Goal: Task Accomplishment & Management: Manage account settings

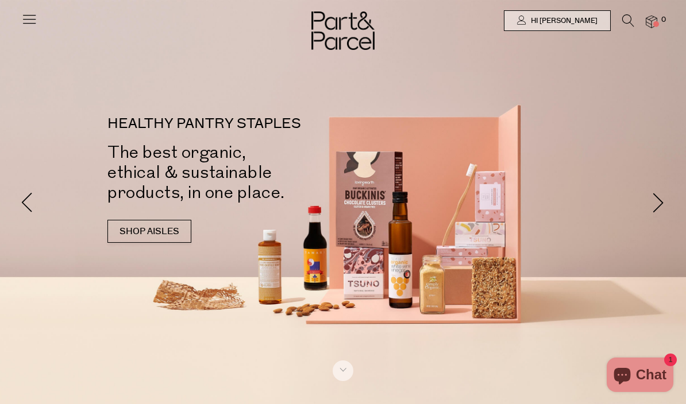
click at [32, 20] on icon at bounding box center [29, 19] width 16 height 16
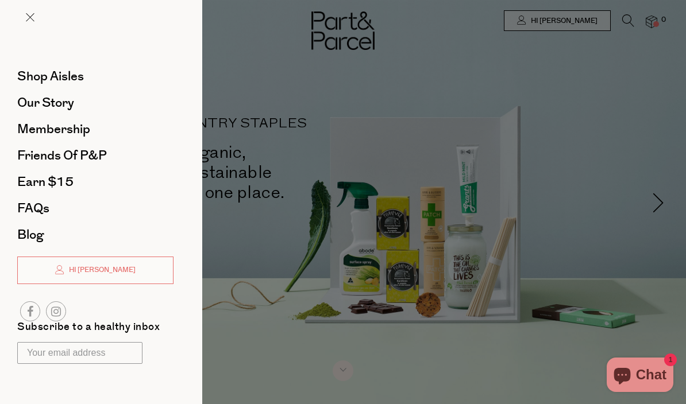
click at [640, 195] on div at bounding box center [343, 202] width 686 height 404
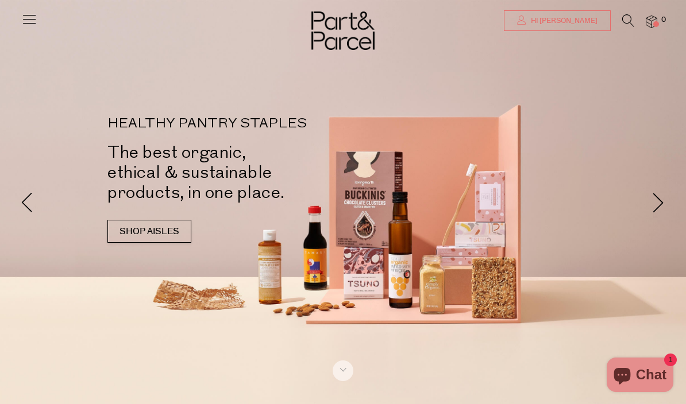
click at [583, 12] on link "Hi [PERSON_NAME]" at bounding box center [557, 20] width 107 height 21
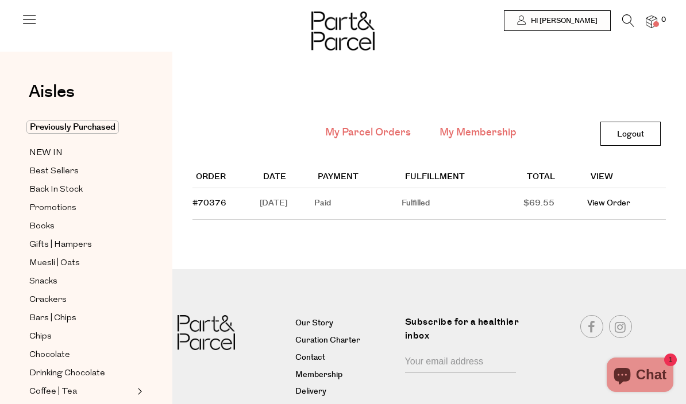
click at [493, 138] on link "My Membership" at bounding box center [477, 132] width 77 height 15
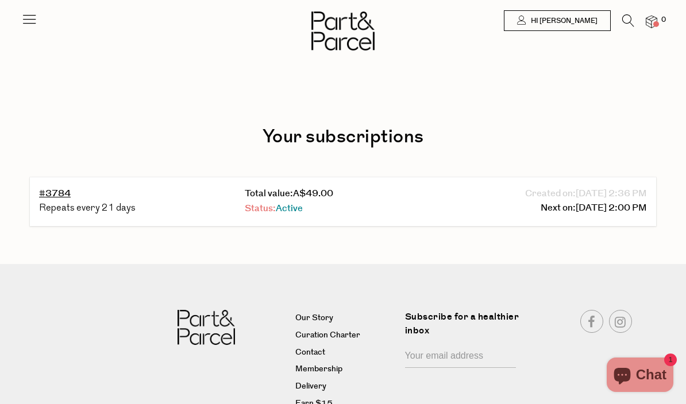
click at [263, 205] on link "Status: Active" at bounding box center [274, 208] width 58 height 13
click at [55, 196] on link "#3784" at bounding box center [55, 193] width 32 height 13
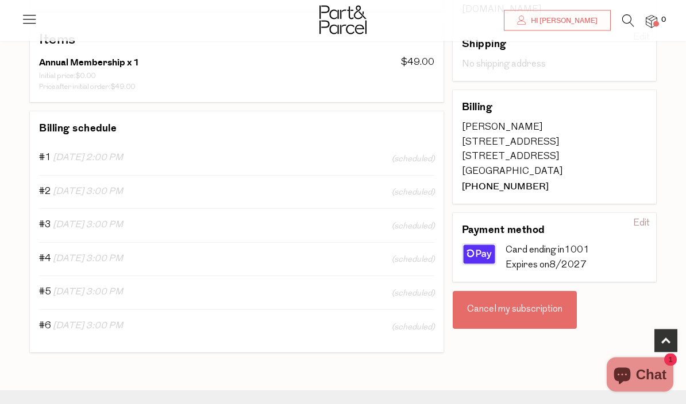
scroll to position [211, 0]
click at [537, 291] on div "Cancel my subscription" at bounding box center [515, 310] width 124 height 38
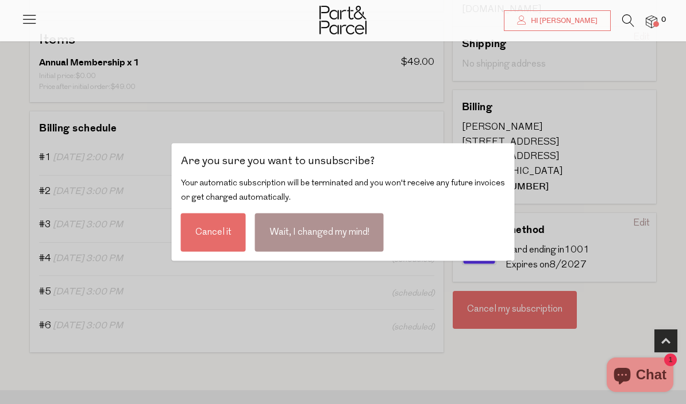
click at [216, 252] on div "Cancel it" at bounding box center [213, 232] width 65 height 38
